Goal: Task Accomplishment & Management: Manage account settings

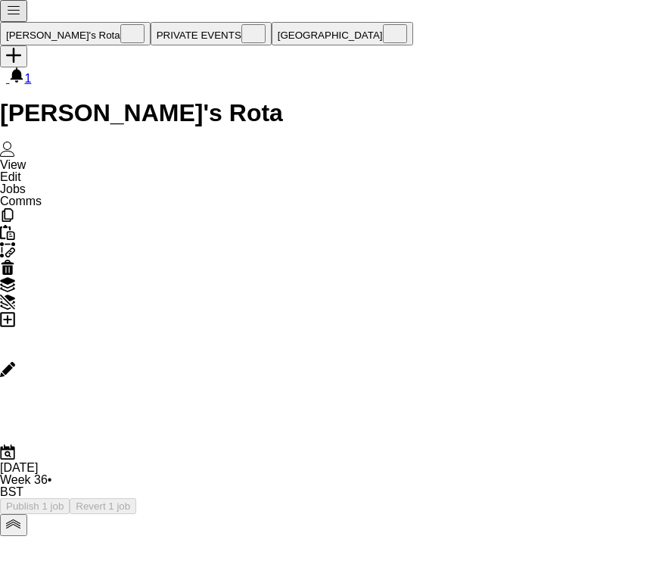
scroll to position [0, 676]
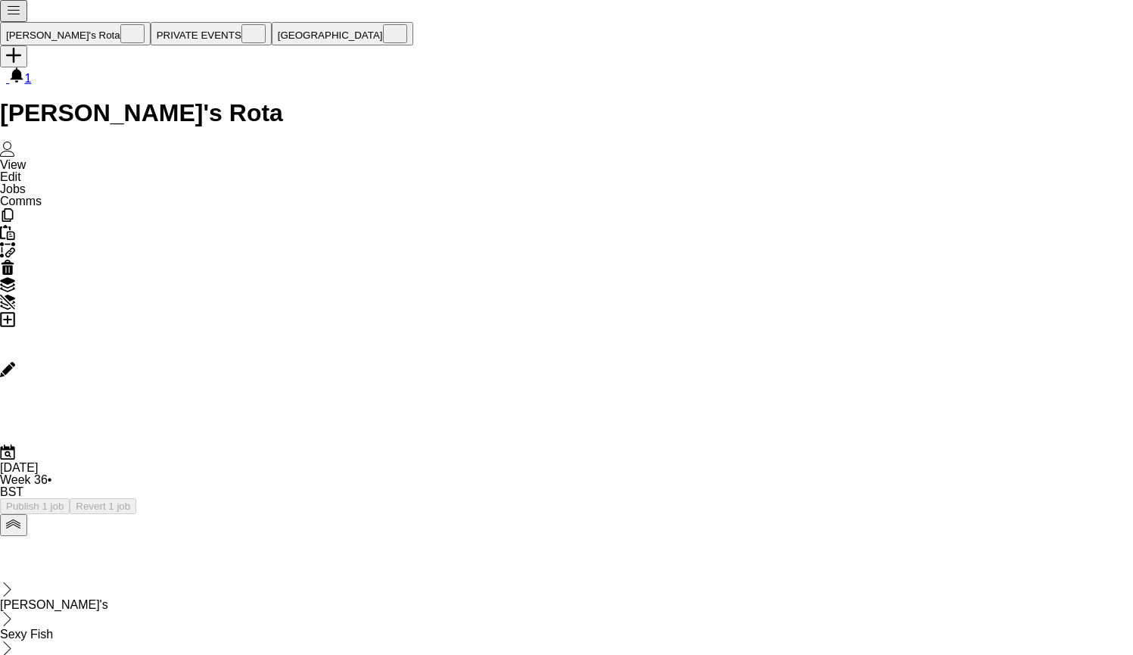
click at [70, 498] on button "Publish 1 job" at bounding box center [35, 506] width 70 height 16
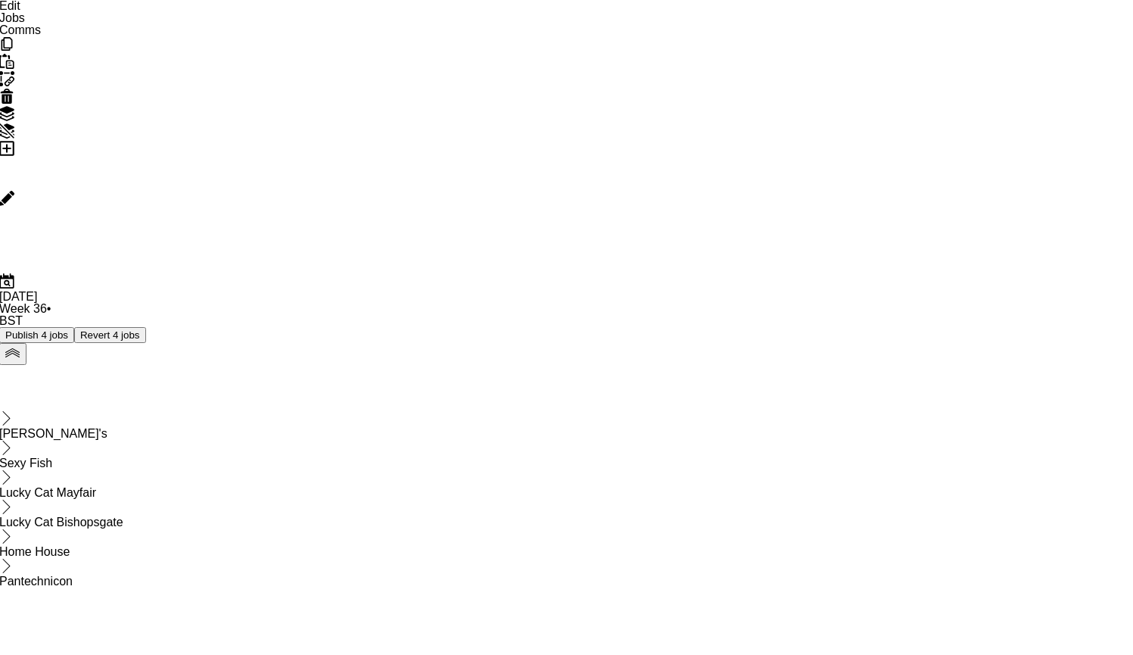
scroll to position [171, 0]
click at [15, 141] on icon "Add job" at bounding box center [7, 148] width 15 height 15
click at [12, 94] on icon at bounding box center [7, 99] width 10 height 10
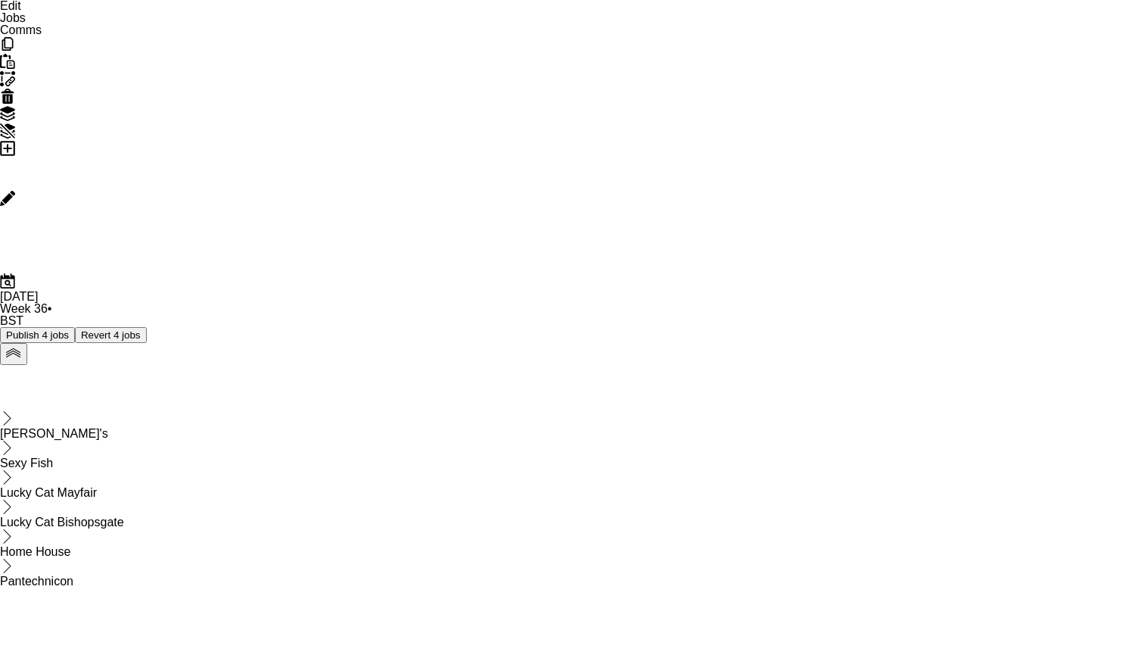
click at [15, 191] on icon "Edit" at bounding box center [7, 198] width 15 height 15
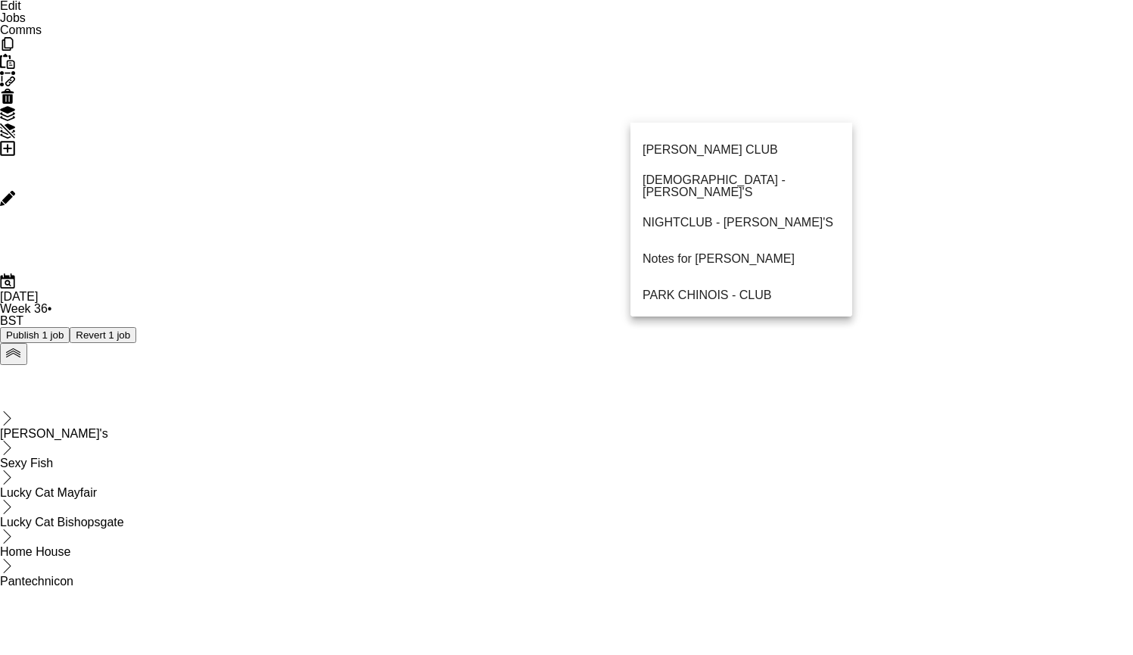
scroll to position [1199, 0]
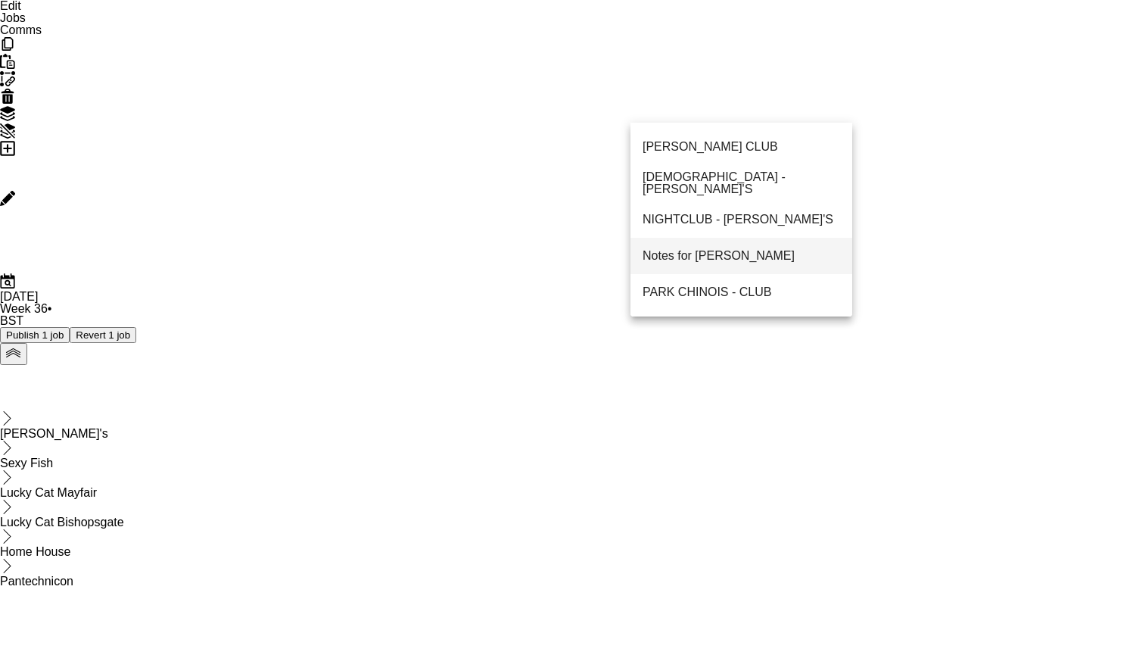
click at [652, 250] on span "Notes for [PERSON_NAME]" at bounding box center [719, 256] width 152 height 12
type input "**********"
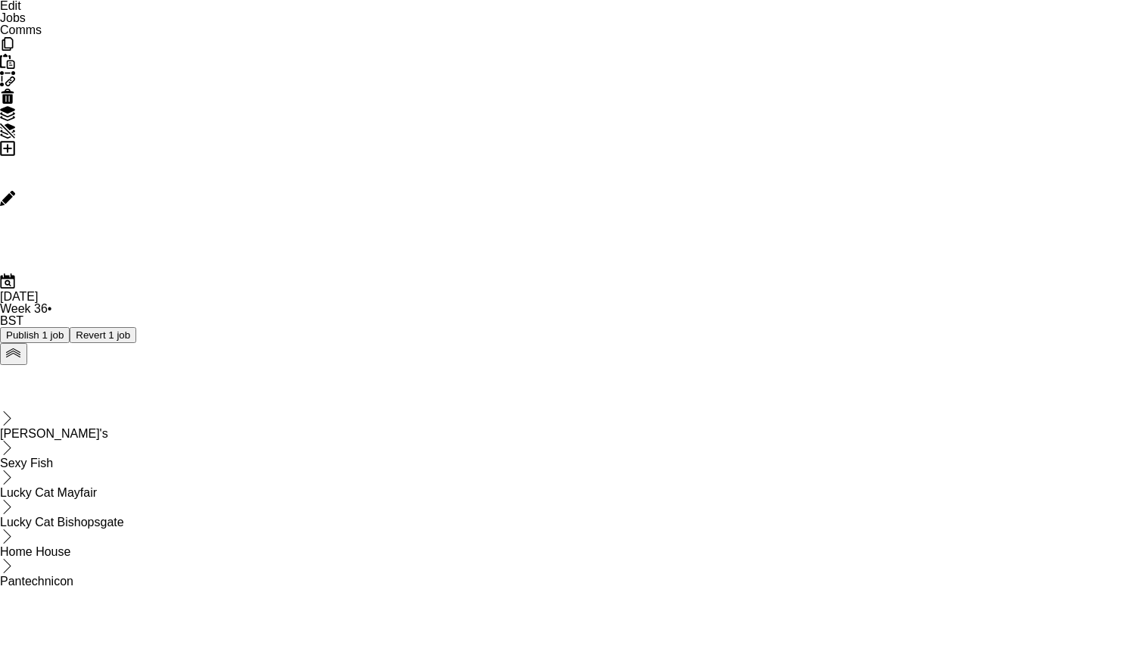
click at [70, 327] on button "Publish 1 job" at bounding box center [35, 335] width 70 height 16
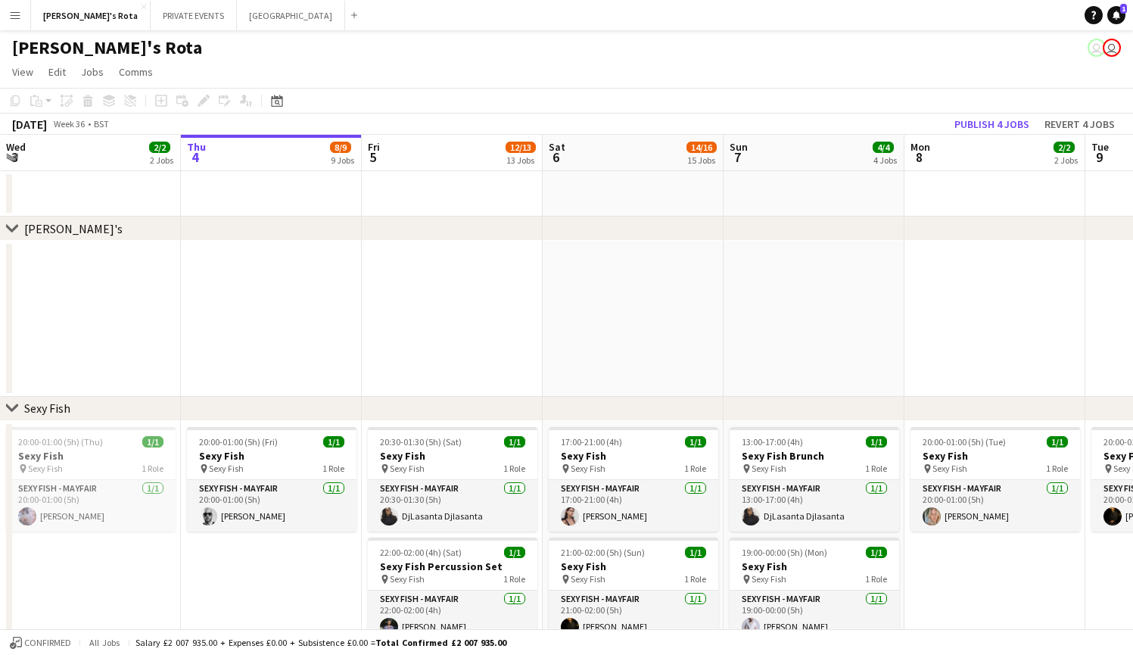
click at [14, 164] on span "3" at bounding box center [15, 156] width 22 height 17
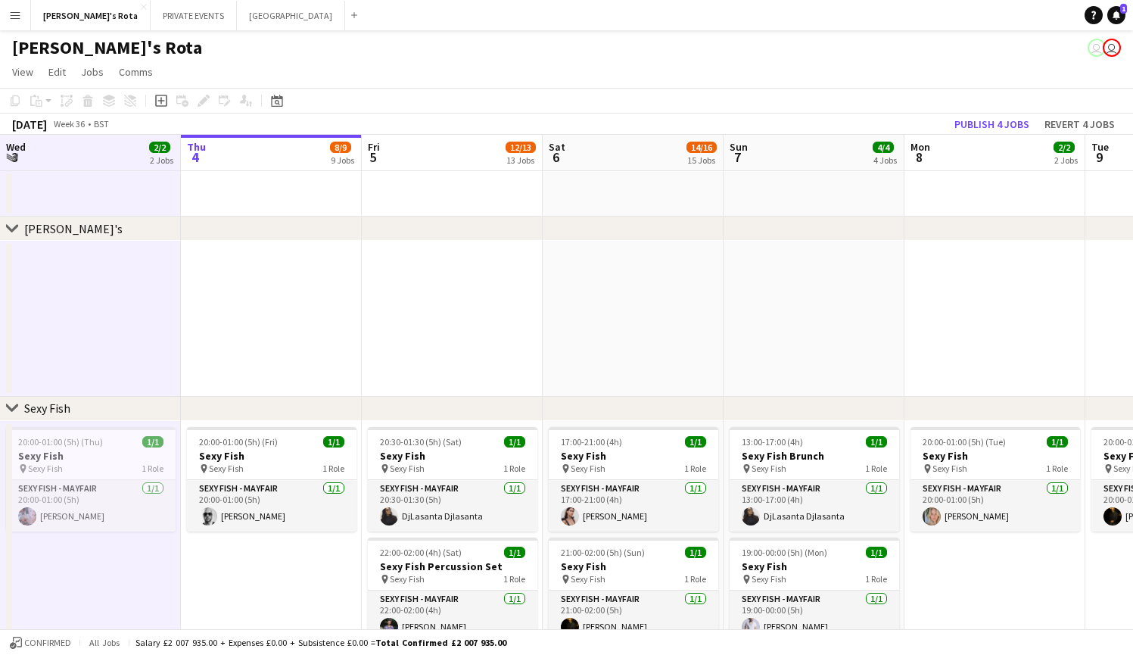
click at [14, 159] on app-icon "Expand/collapse" at bounding box center [12, 156] width 12 height 14
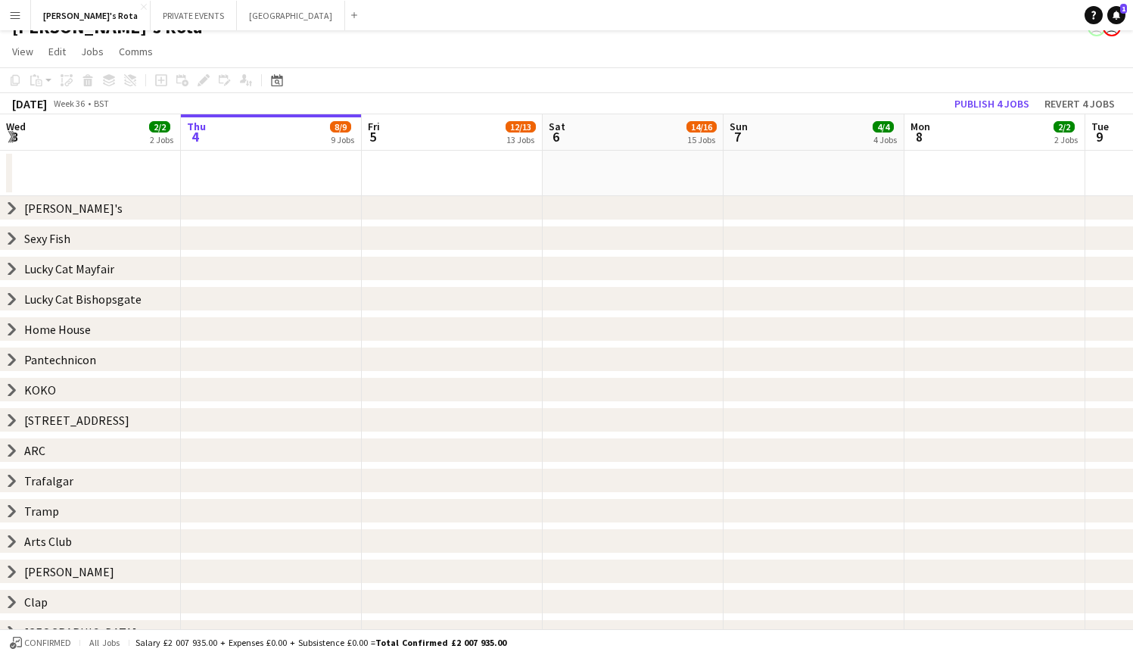
scroll to position [30, 0]
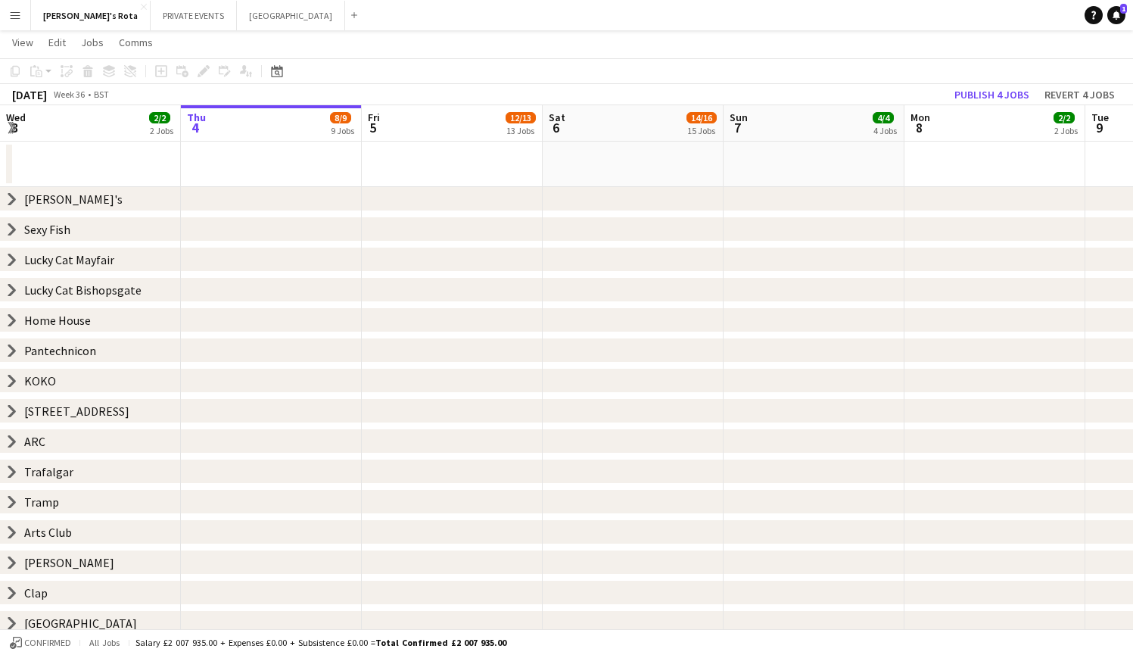
click at [12, 344] on icon "chevron-right" at bounding box center [12, 350] width 12 height 12
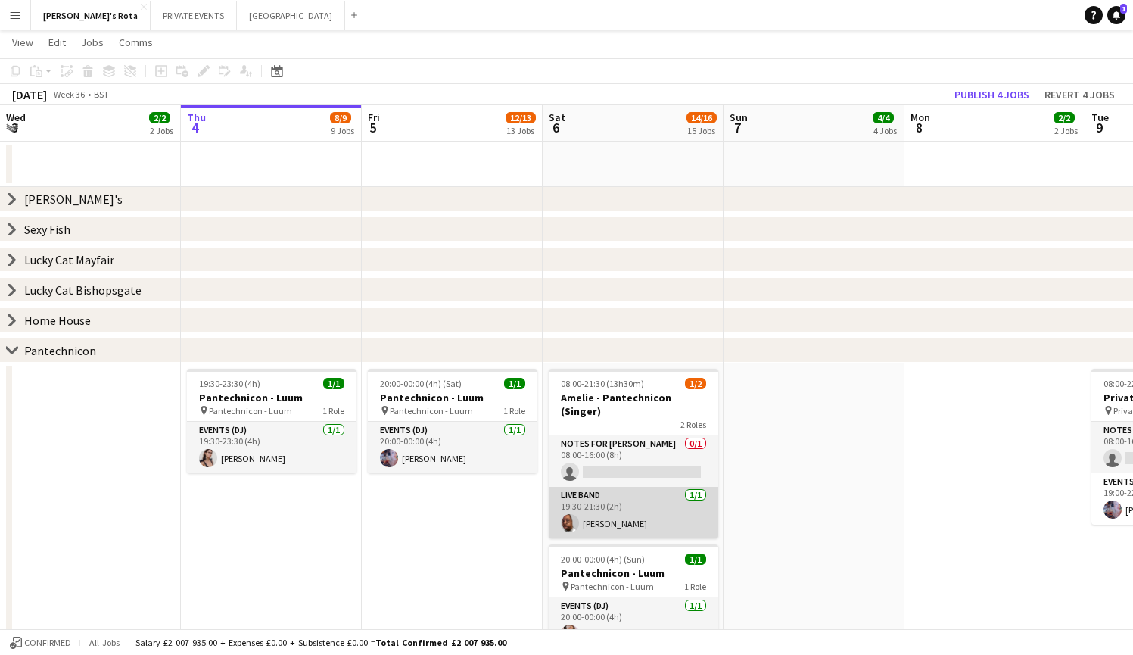
click at [643, 503] on app-card-role "Live Band [DATE] 19:30-21:30 (2h) [PERSON_NAME]" at bounding box center [634, 512] width 170 height 51
